Goal: Book appointment/travel/reservation

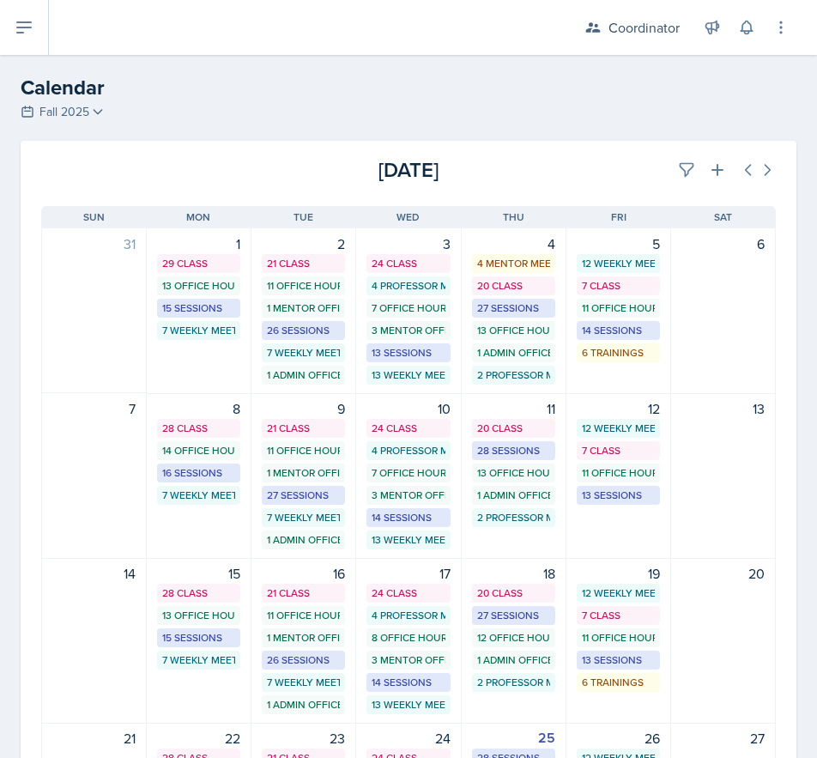
click at [671, 152] on div "[DATE] [DATE]" at bounding box center [409, 163] width 776 height 45
click at [681, 164] on icon at bounding box center [687, 170] width 13 height 13
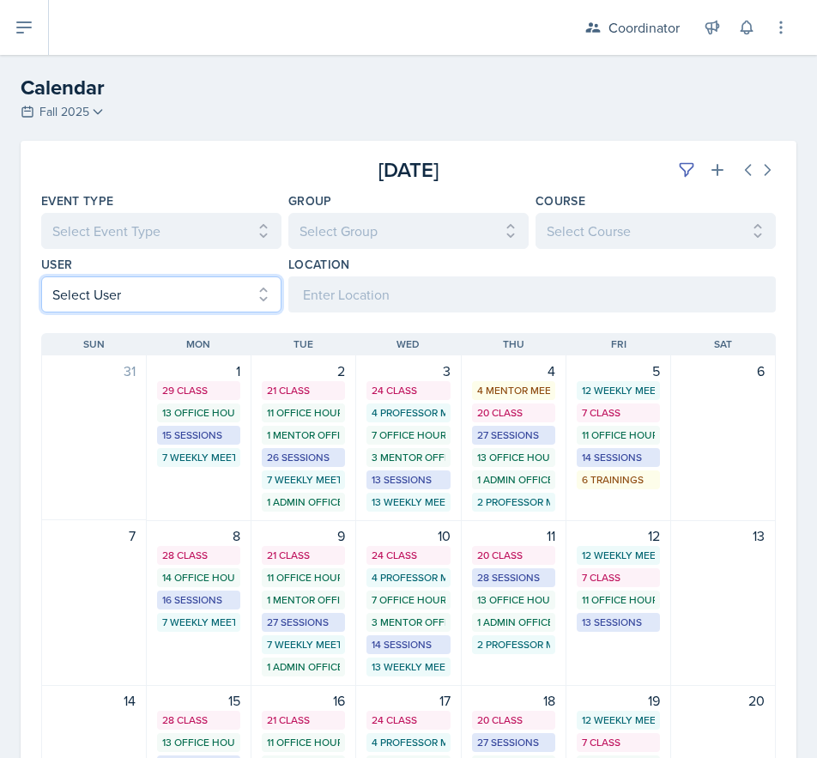
click at [139, 284] on select "Select User All [PERSON_NAME] [PERSON_NAME] [PERSON_NAME] [PERSON_NAME] [PERSON…" at bounding box center [161, 294] width 240 height 36
select select "ac46c631-71ac-4d39-a4fd-f2d8046ab2f5"
click at [41, 276] on select "Select User All [PERSON_NAME] [PERSON_NAME] [PERSON_NAME] [PERSON_NAME] [PERSON…" at bounding box center [161, 294] width 240 height 36
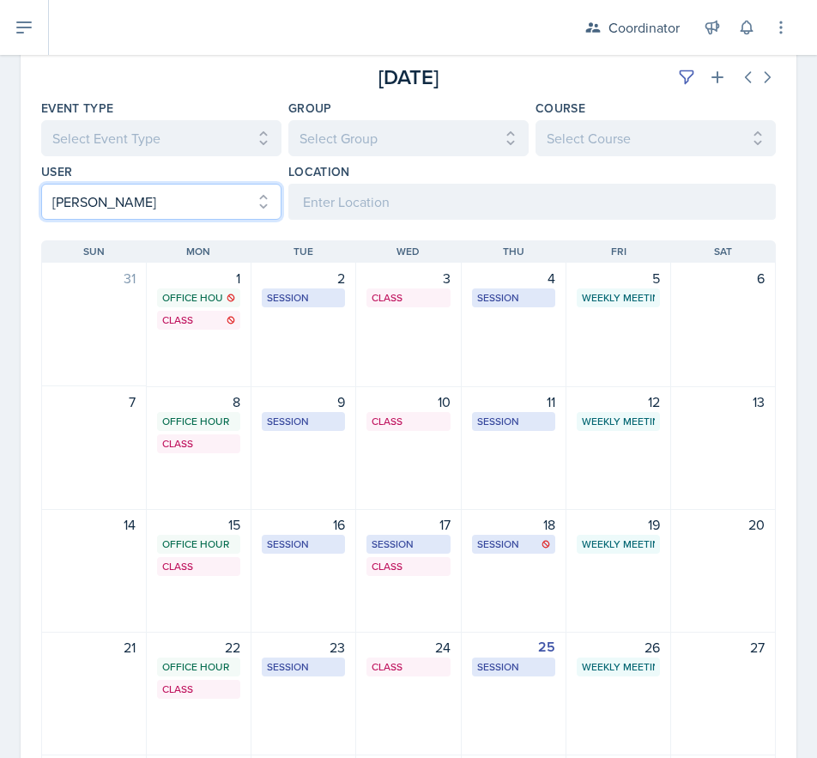
scroll to position [86, 0]
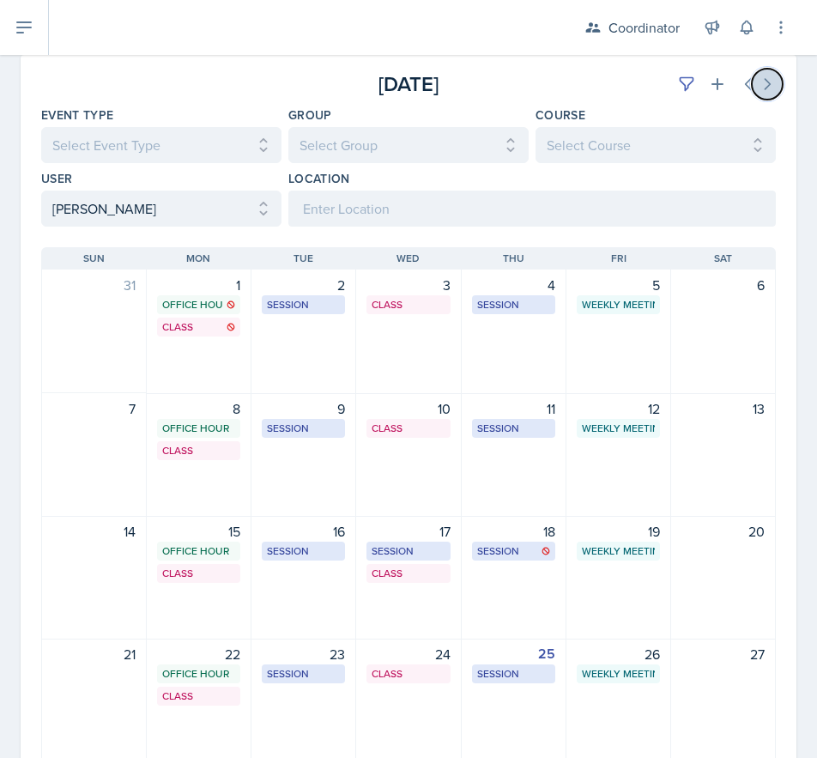
click at [766, 86] on icon at bounding box center [768, 84] width 5 height 10
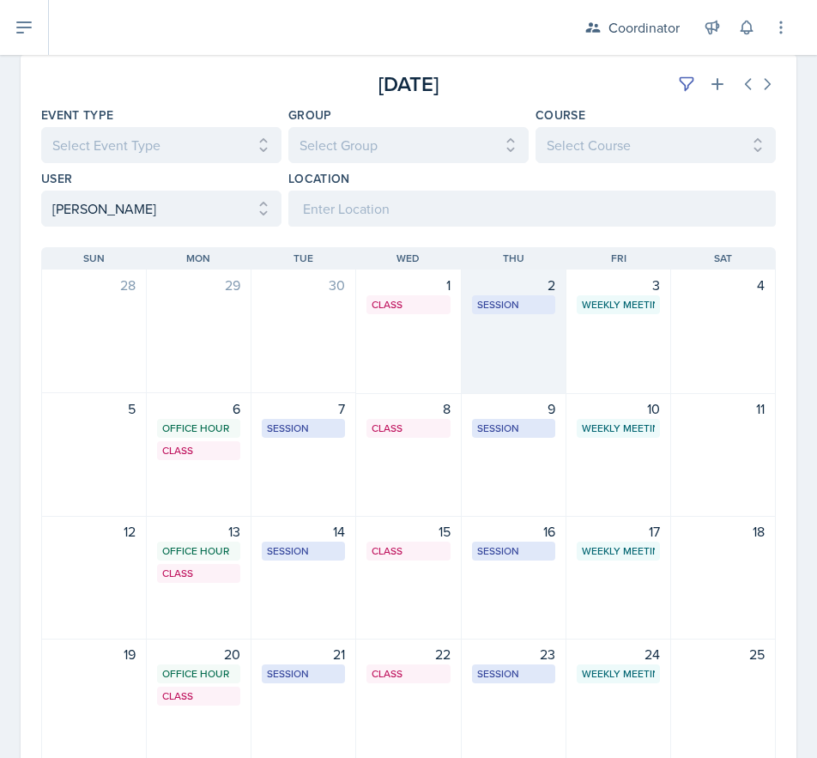
click at [518, 361] on div "2 Session ROB 406 12:30 PM - 2:00 PM" at bounding box center [514, 332] width 105 height 124
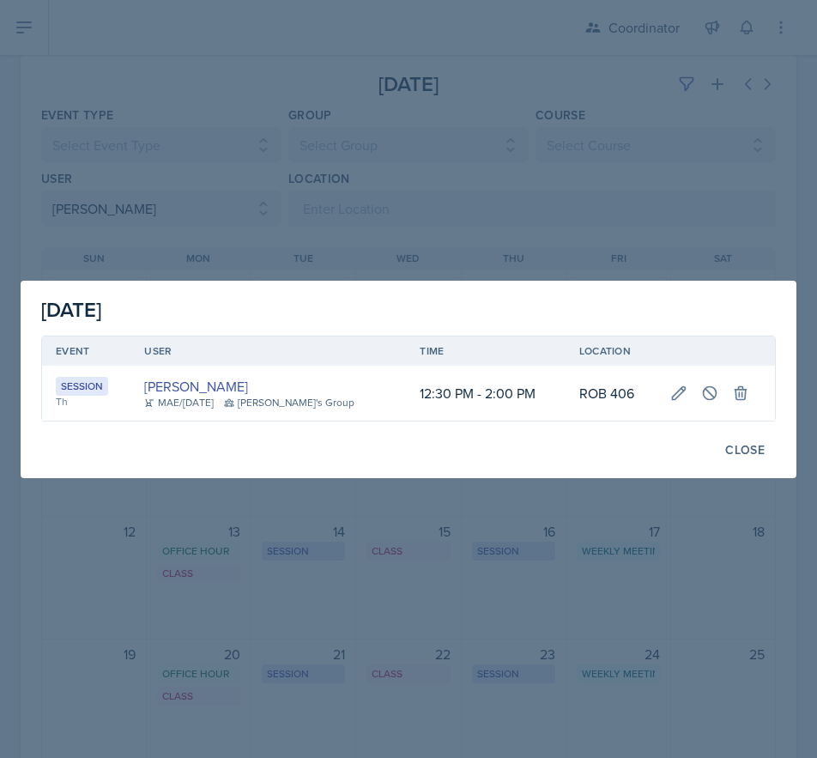
click at [696, 207] on div at bounding box center [408, 379] width 817 height 758
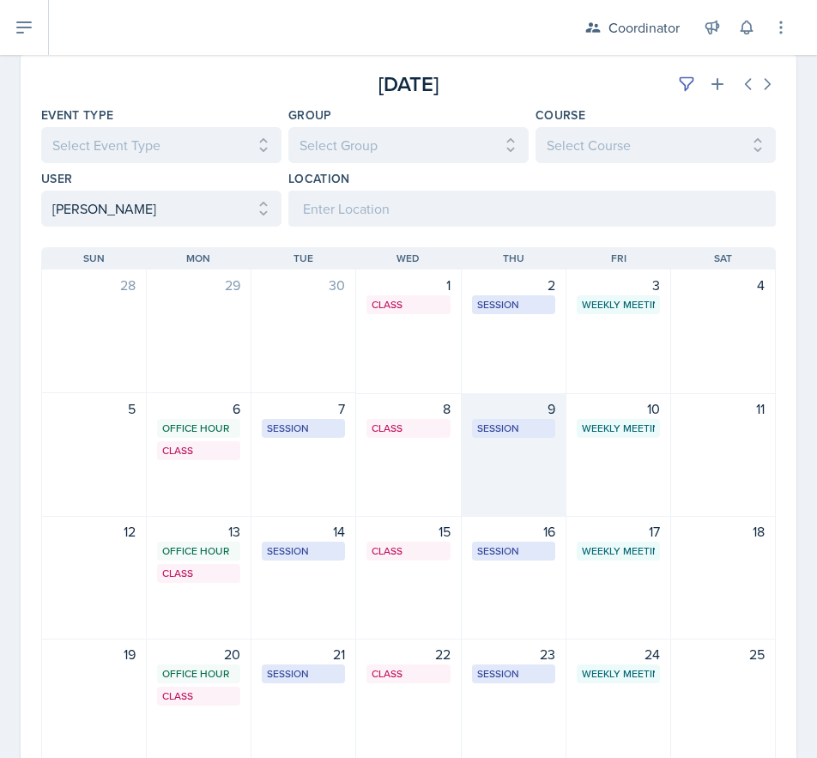
click at [537, 494] on div "9 Session ROB 406 12:30 PM - 2:00 PM" at bounding box center [514, 455] width 105 height 124
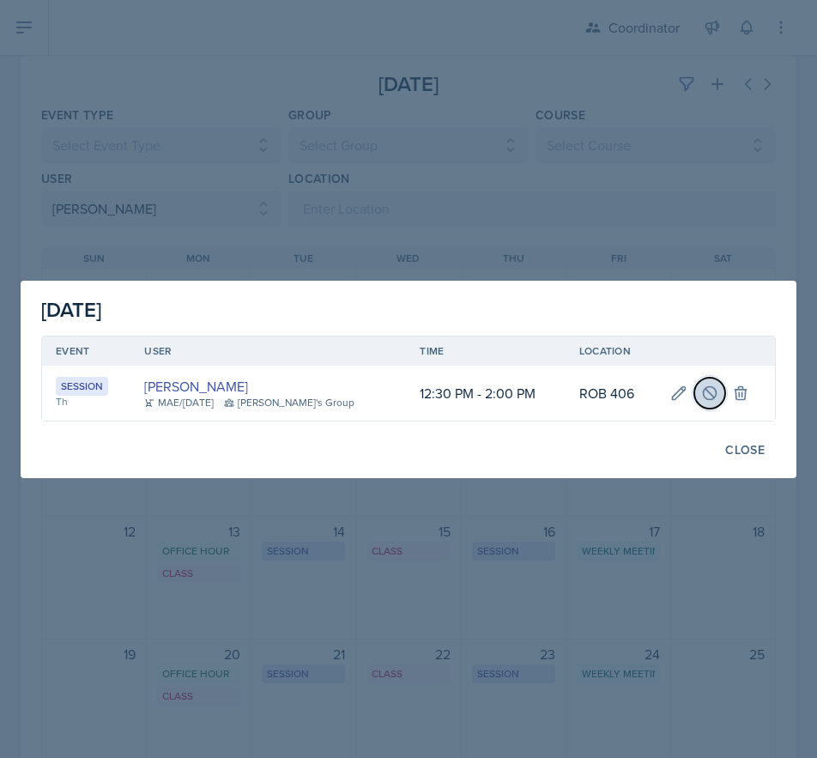
click at [704, 406] on button at bounding box center [710, 393] width 31 height 31
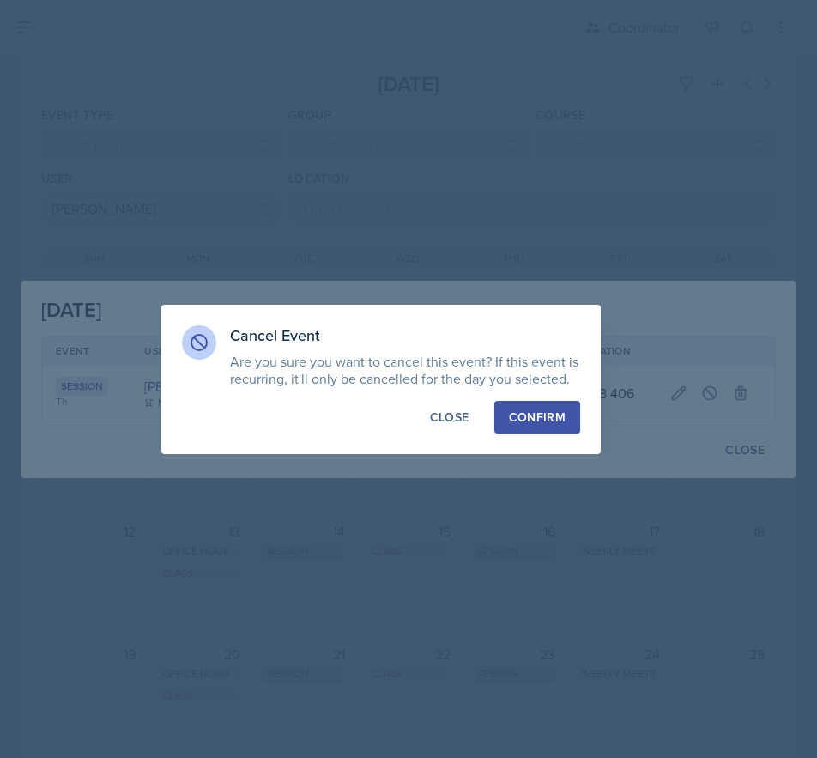
click at [546, 417] on div "Confirm" at bounding box center [537, 417] width 57 height 17
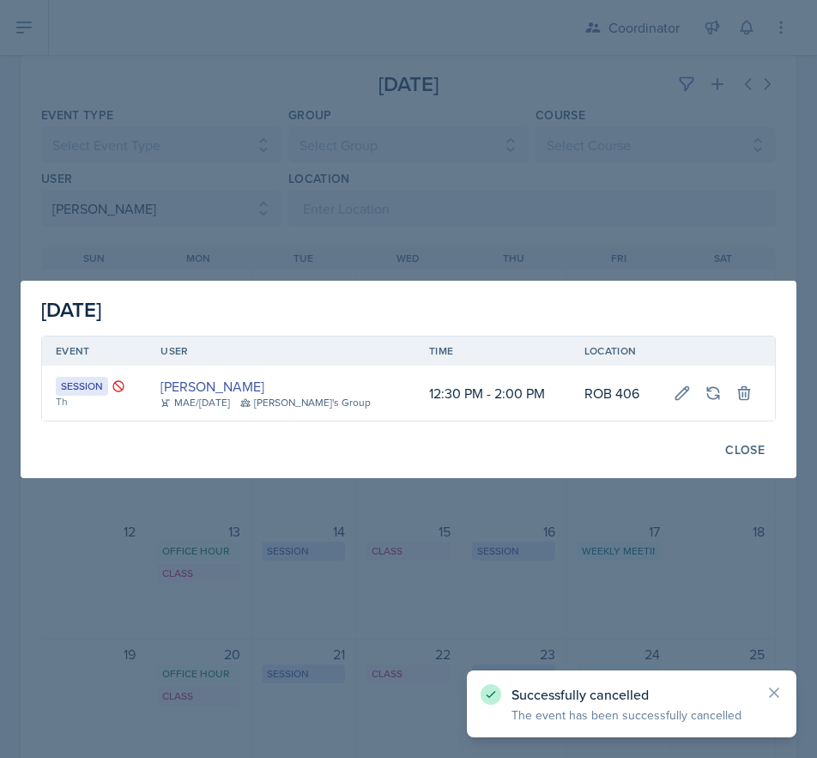
click at [280, 644] on div at bounding box center [408, 379] width 817 height 758
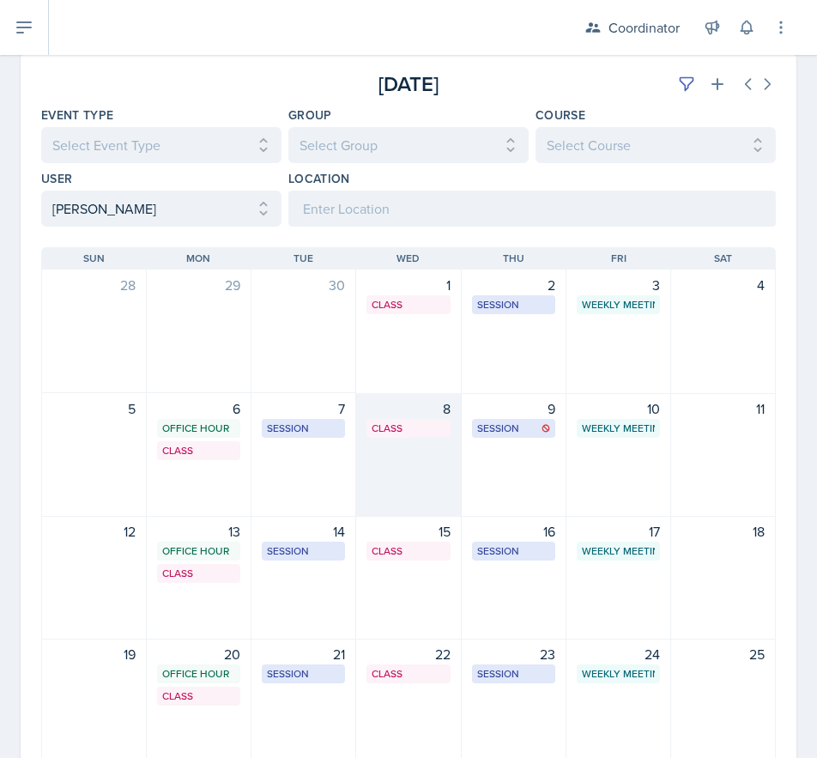
click at [440, 452] on div "8 Class MOR 292 4:20 PM - 5:40 PM" at bounding box center [408, 455] width 105 height 124
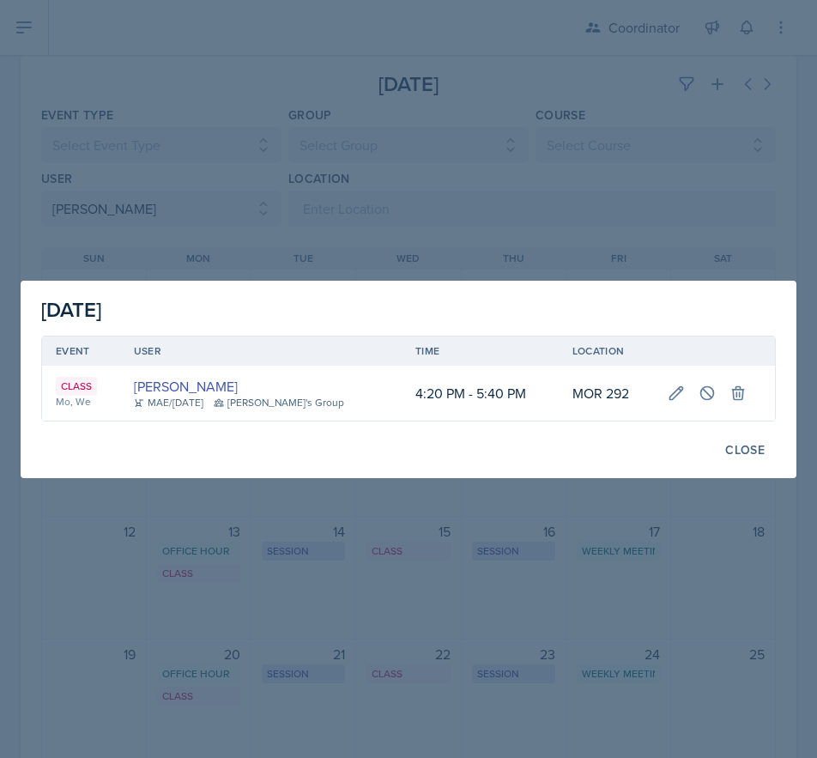
click at [620, 246] on div at bounding box center [408, 379] width 817 height 758
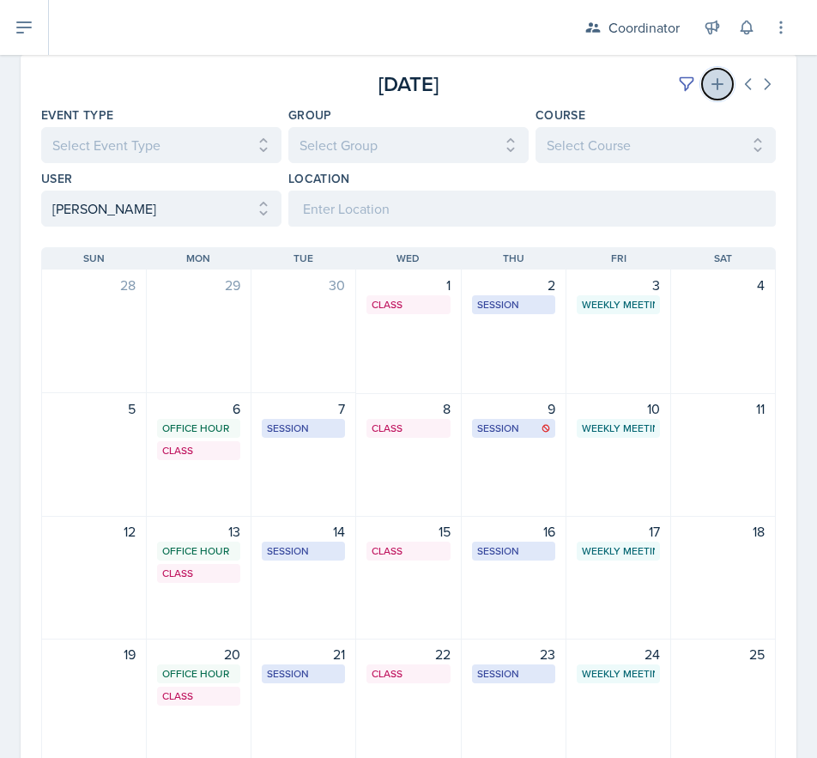
click at [702, 74] on button at bounding box center [717, 84] width 31 height 31
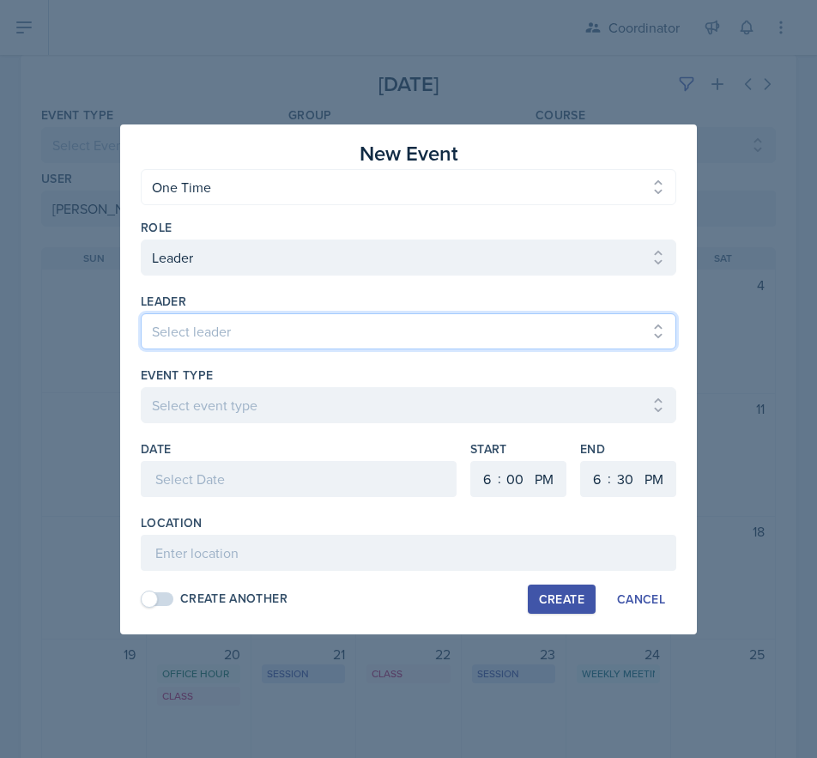
click at [215, 335] on select "Select leader [PERSON_NAME] [PERSON_NAME] [PERSON_NAME] [PERSON_NAME] [PERSON_N…" at bounding box center [409, 331] width 536 height 36
select select "f8d37672-7d83-4bef-bcb1-e661c9dc868d"
click at [141, 313] on select "Select leader [PERSON_NAME] [PERSON_NAME] [PERSON_NAME] [PERSON_NAME] [PERSON_N…" at bounding box center [409, 331] width 536 height 36
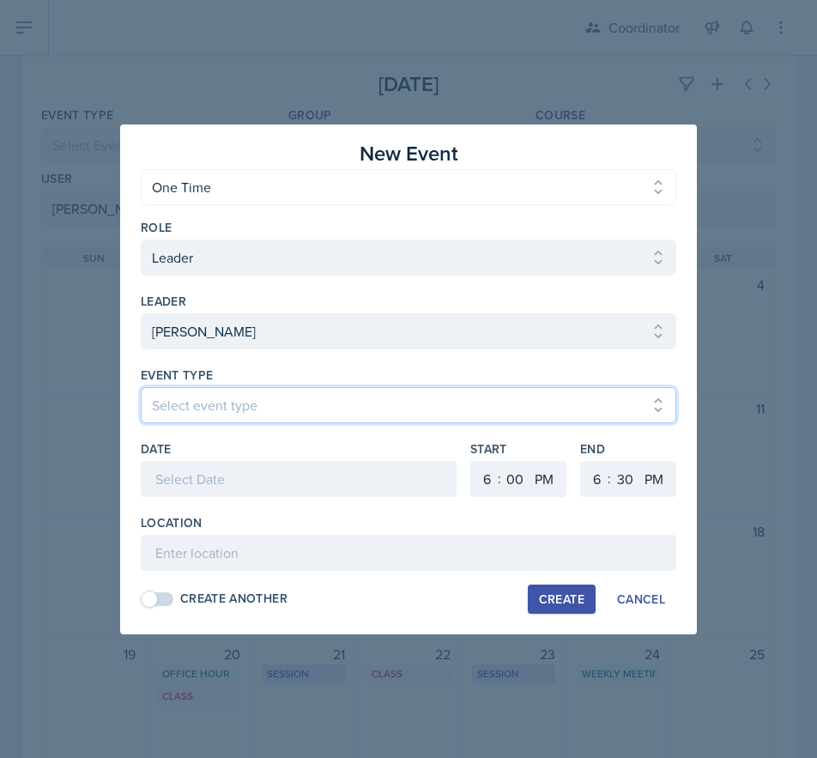
click at [191, 402] on select "Select event type Admin Office Hour Cal Workshop Class Class Announcement LA Pe…" at bounding box center [409, 405] width 536 height 36
select select "30b582fb-8ac9-49fb-a214-1fb047ccc295"
click at [141, 387] on select "Select event type Admin Office Hour Cal Workshop Class Class Announcement LA Pe…" at bounding box center [409, 405] width 536 height 36
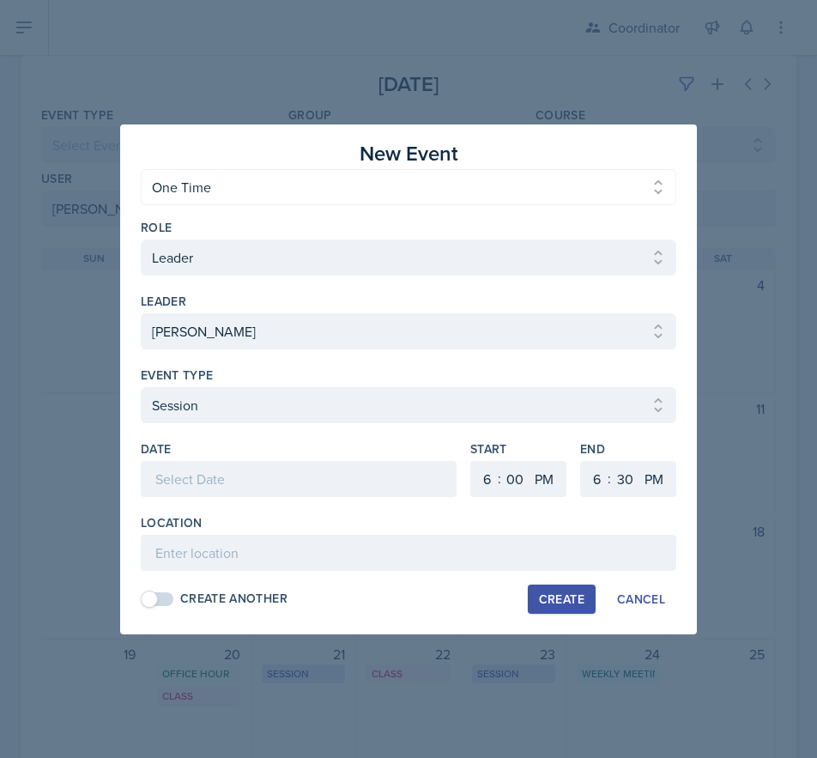
click at [195, 471] on div at bounding box center [299, 479] width 316 height 36
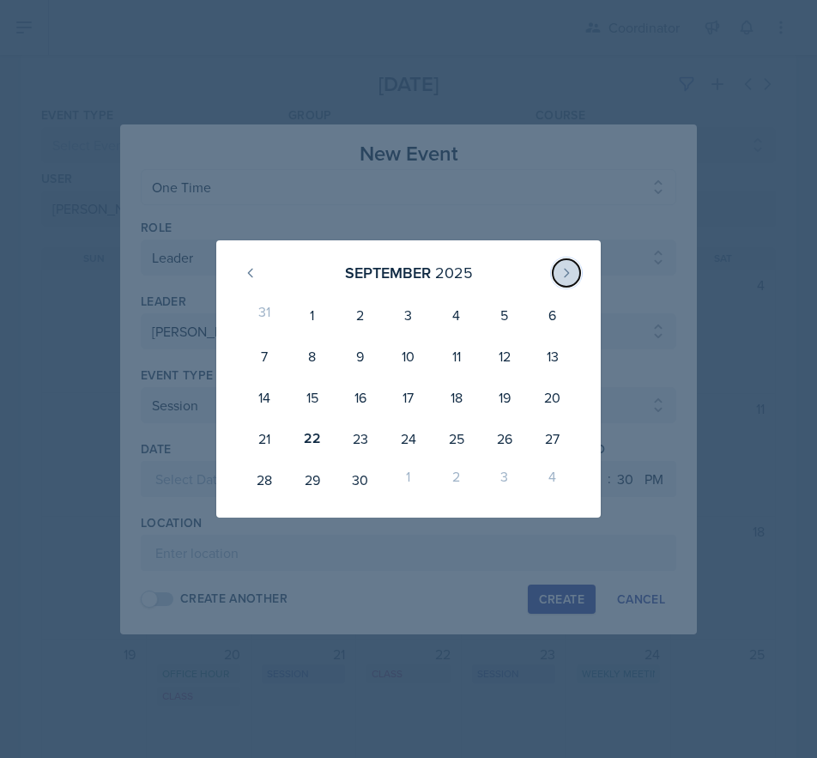
click at [565, 263] on button at bounding box center [566, 272] width 27 height 27
click at [406, 350] on div "8" at bounding box center [409, 356] width 48 height 41
type input "[DATE]"
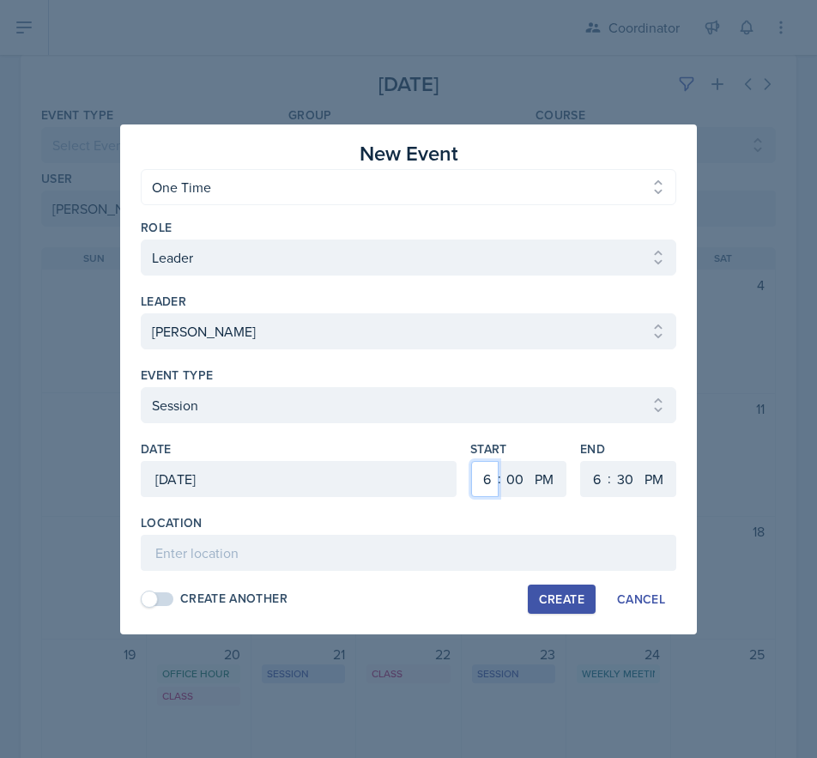
click at [485, 487] on select "1 2 3 4 5 6 7 8 9 10 11 12" at bounding box center [484, 479] width 27 height 36
select select "11"
click at [471, 461] on select "1 2 3 4 5 6 7 8 9 10 11 12" at bounding box center [484, 479] width 27 height 36
click at [549, 475] on select "AM PM" at bounding box center [546, 479] width 34 height 36
select select "AM"
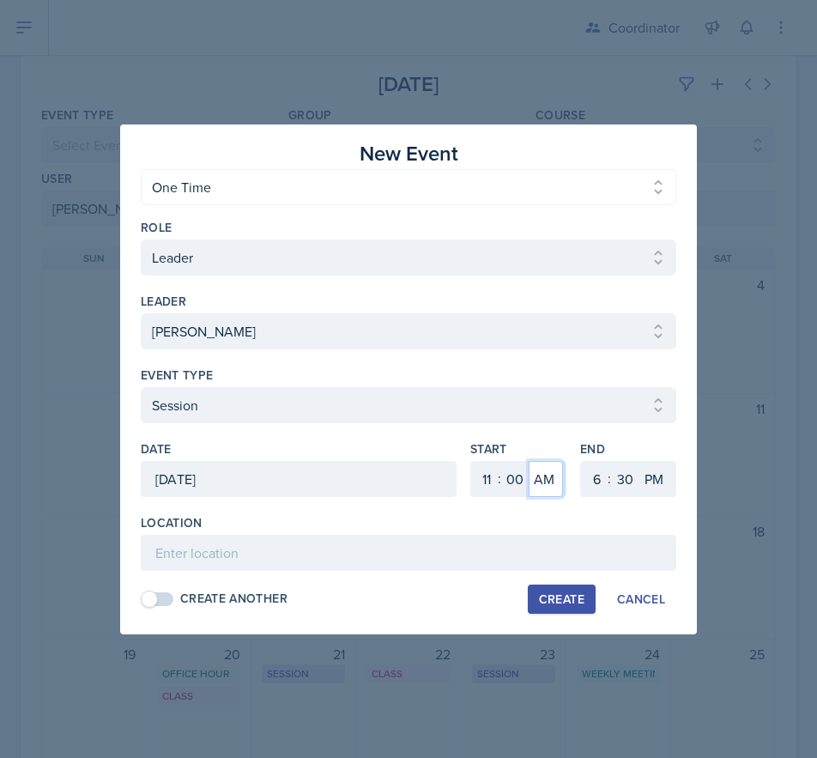
click at [529, 461] on select "AM PM" at bounding box center [546, 479] width 34 height 36
click at [586, 487] on select "1 2 3 4 5 6 7 8 9 10 11 12" at bounding box center [594, 479] width 27 height 36
select select "12"
click at [581, 461] on select "1 2 3 4 5 6 7 8 9 10 11 12" at bounding box center [594, 479] width 27 height 36
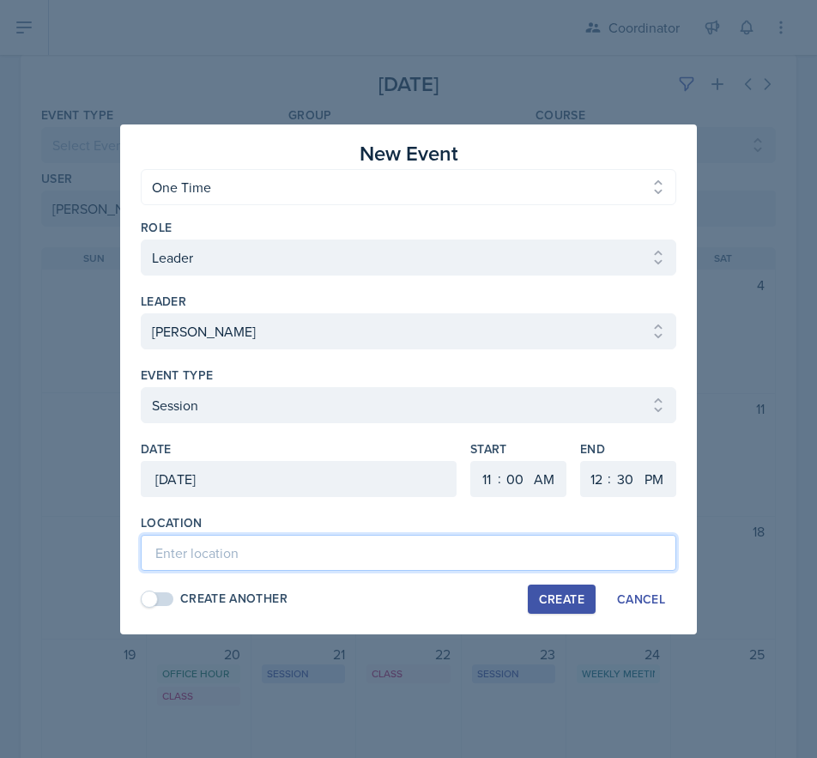
click at [234, 545] on input at bounding box center [409, 553] width 536 height 36
drag, startPoint x: 201, startPoint y: 546, endPoint x: 183, endPoint y: 546, distance: 18.0
click at [200, 546] on input at bounding box center [409, 553] width 536 height 36
click at [248, 560] on input "MOR 288 - Reshceduled Session" at bounding box center [409, 553] width 536 height 36
type input "MOR 288 - Rescheduled Session"
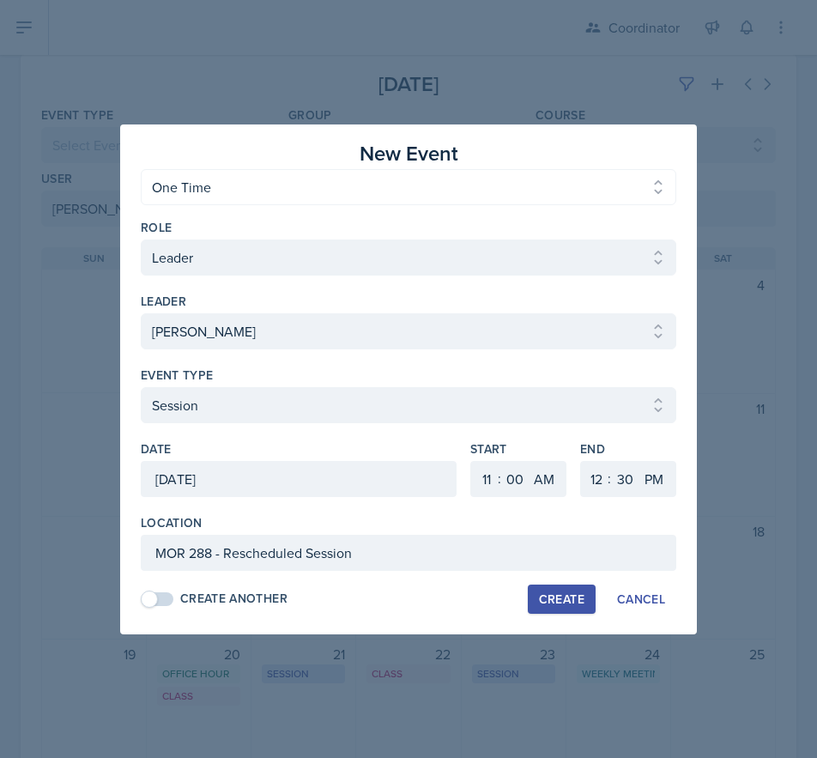
click at [545, 604] on div "Create" at bounding box center [562, 599] width 46 height 14
select select
select select "6"
select select "PM"
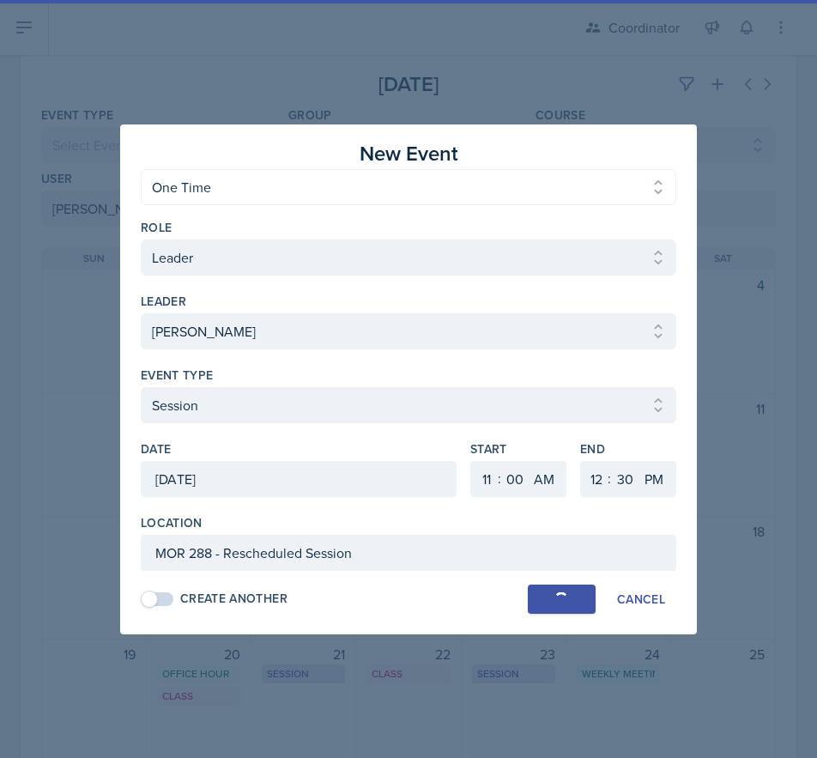
select select "6"
